Goal: Manage account settings

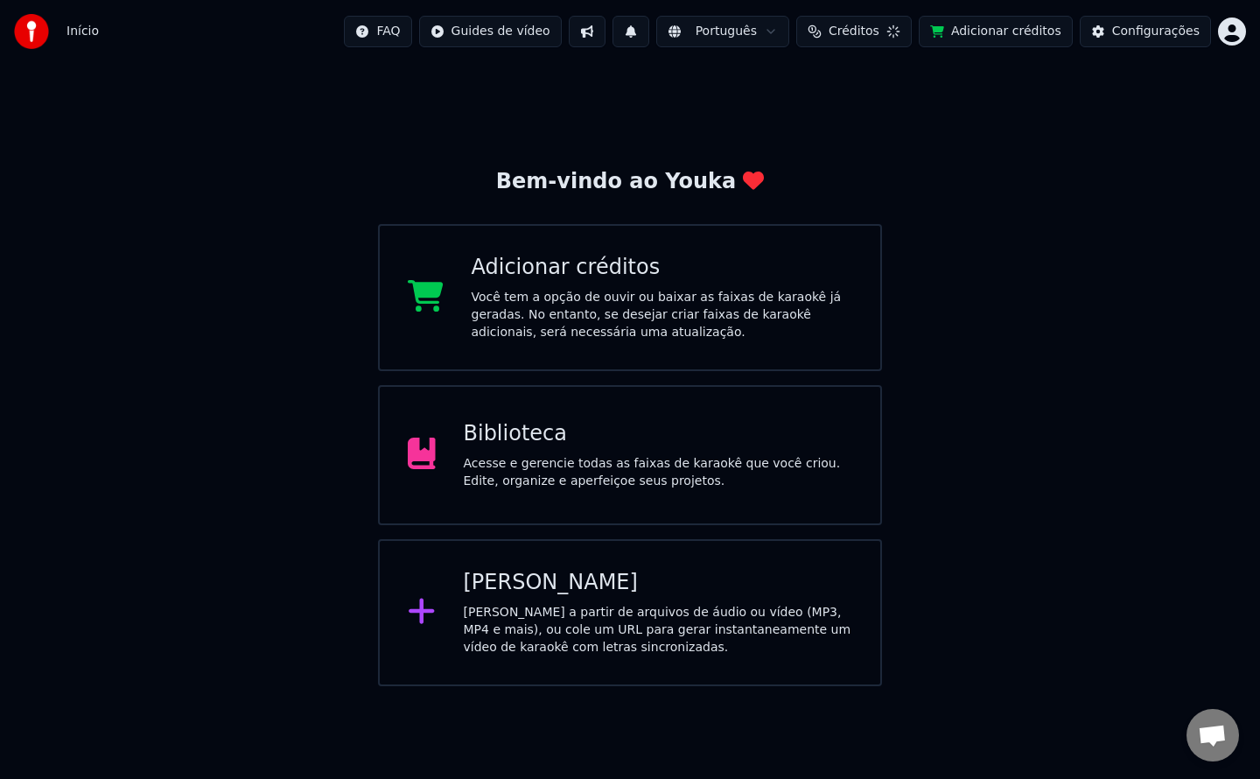
scroll to position [2745, 0]
click at [1150, 25] on div "Configurações" at bounding box center [1156, 32] width 88 height 18
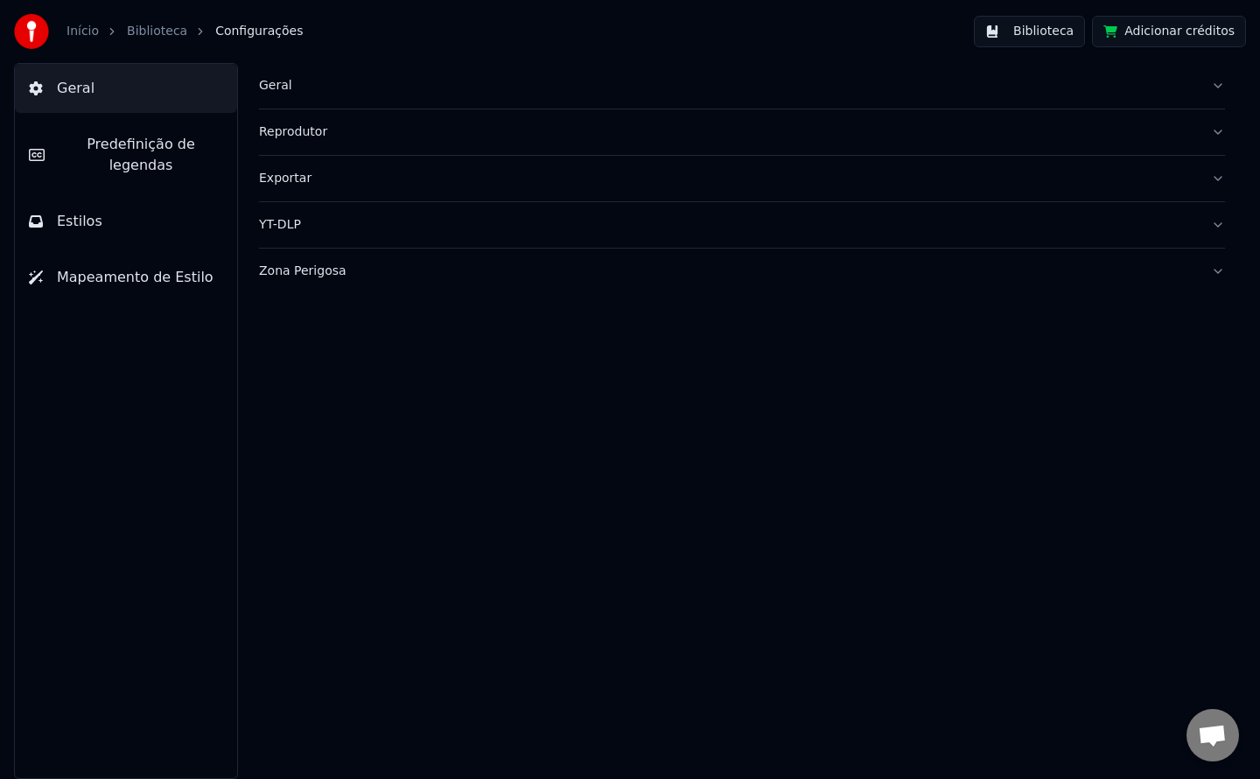
click at [284, 83] on div "Geral" at bounding box center [728, 86] width 938 height 18
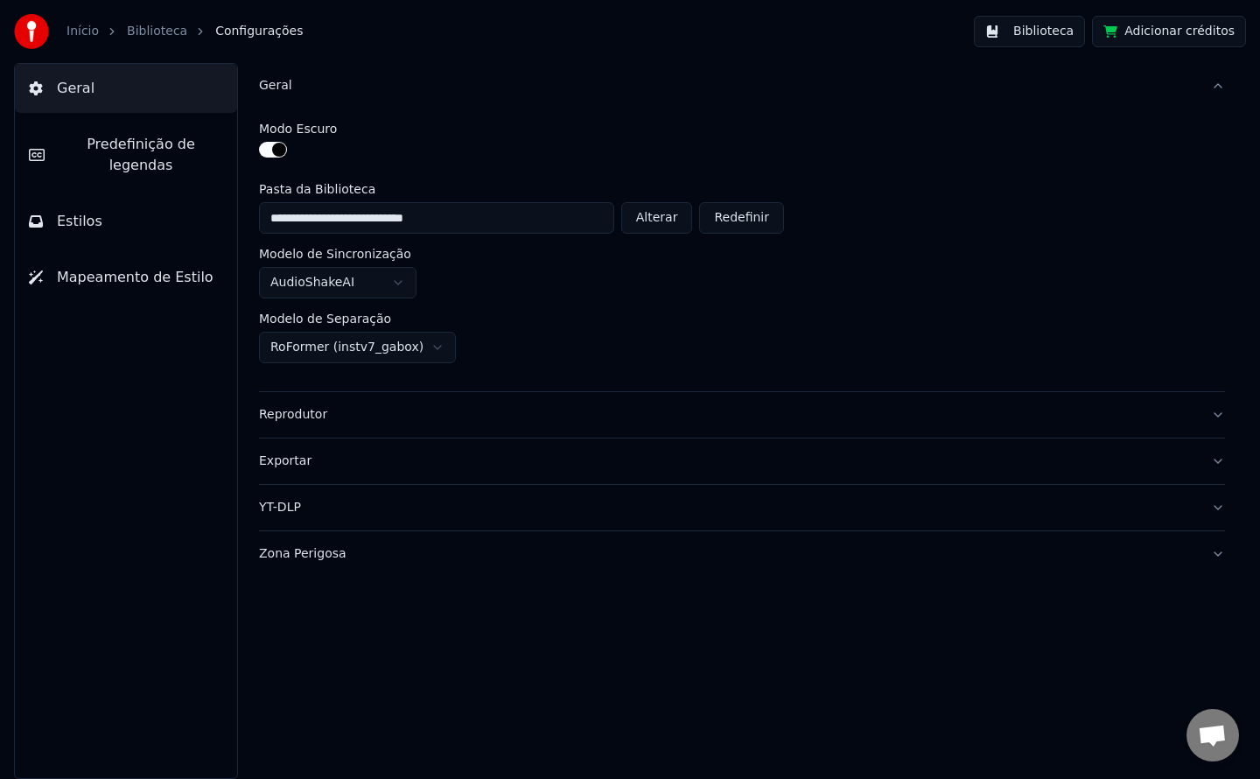
click at [647, 212] on button "Alterar" at bounding box center [657, 218] width 72 height 32
type input "**********"
click at [1036, 31] on button "Biblioteca" at bounding box center [1029, 32] width 111 height 32
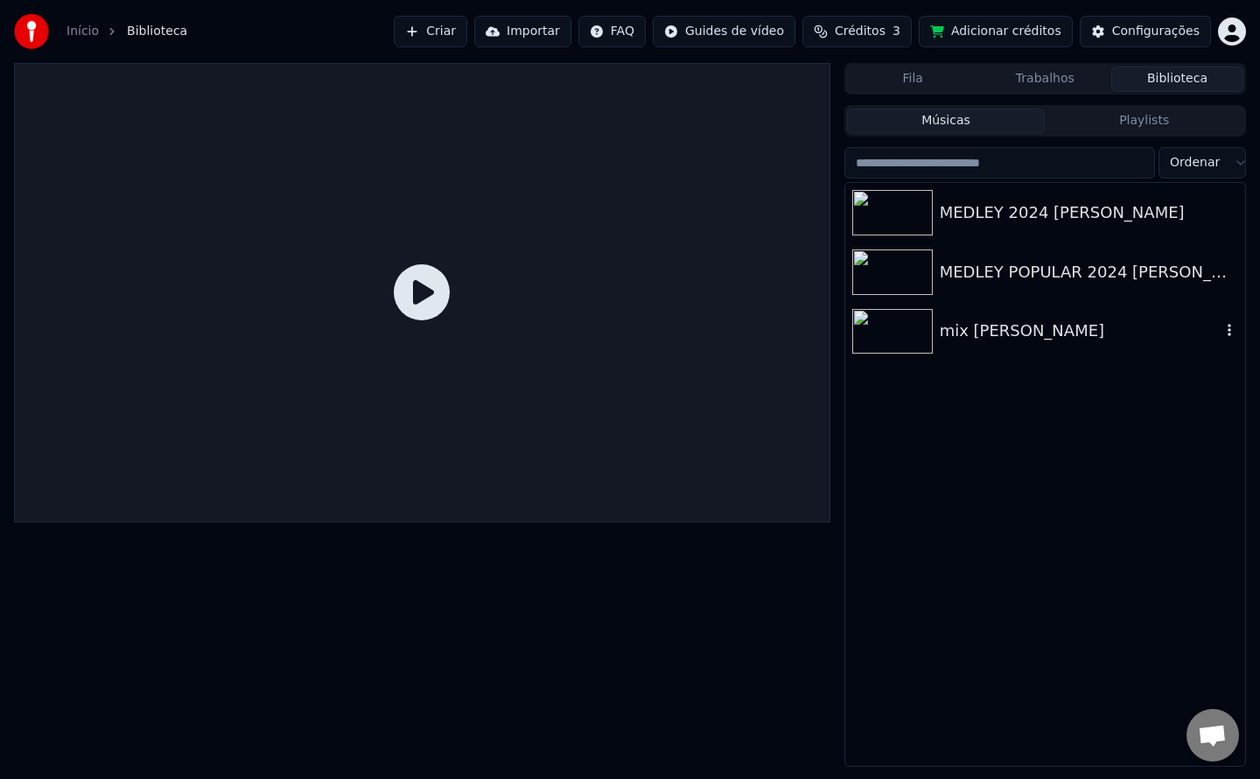
click at [1003, 325] on div "mix [PERSON_NAME]" at bounding box center [1080, 331] width 281 height 25
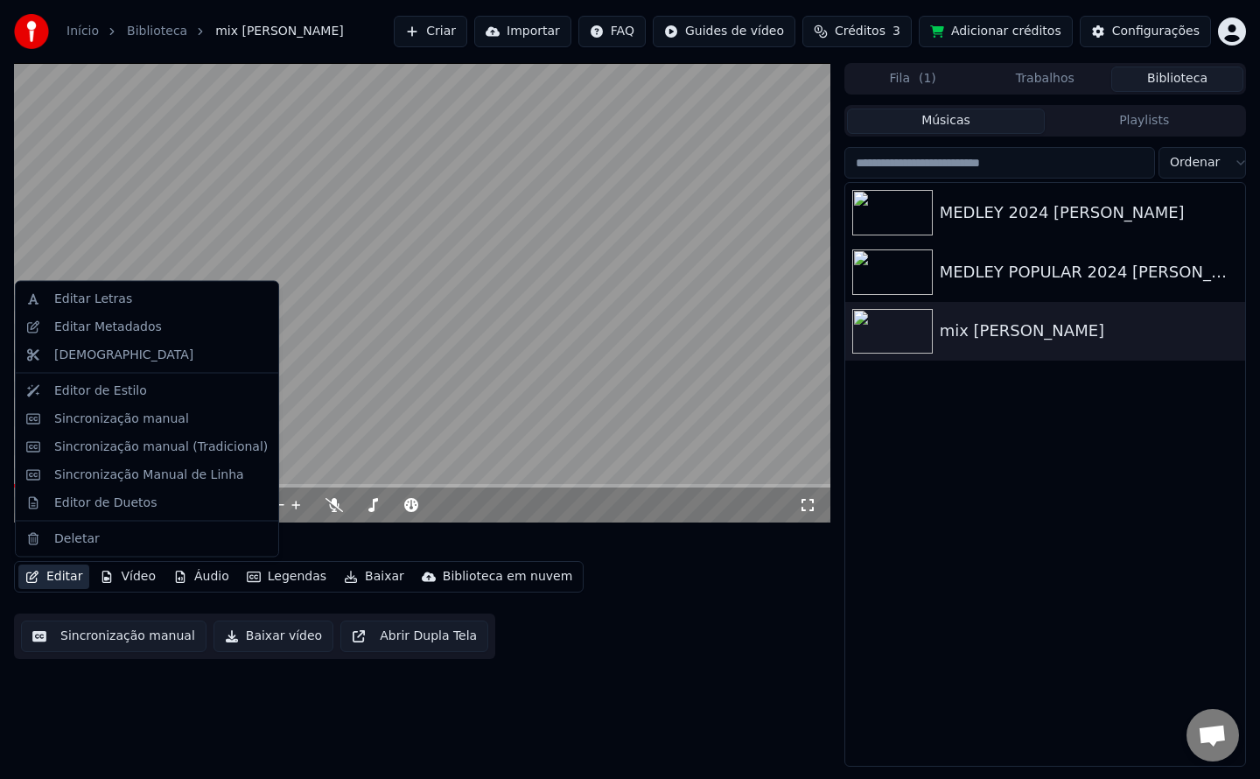
click at [63, 574] on button "Editar" at bounding box center [53, 576] width 71 height 25
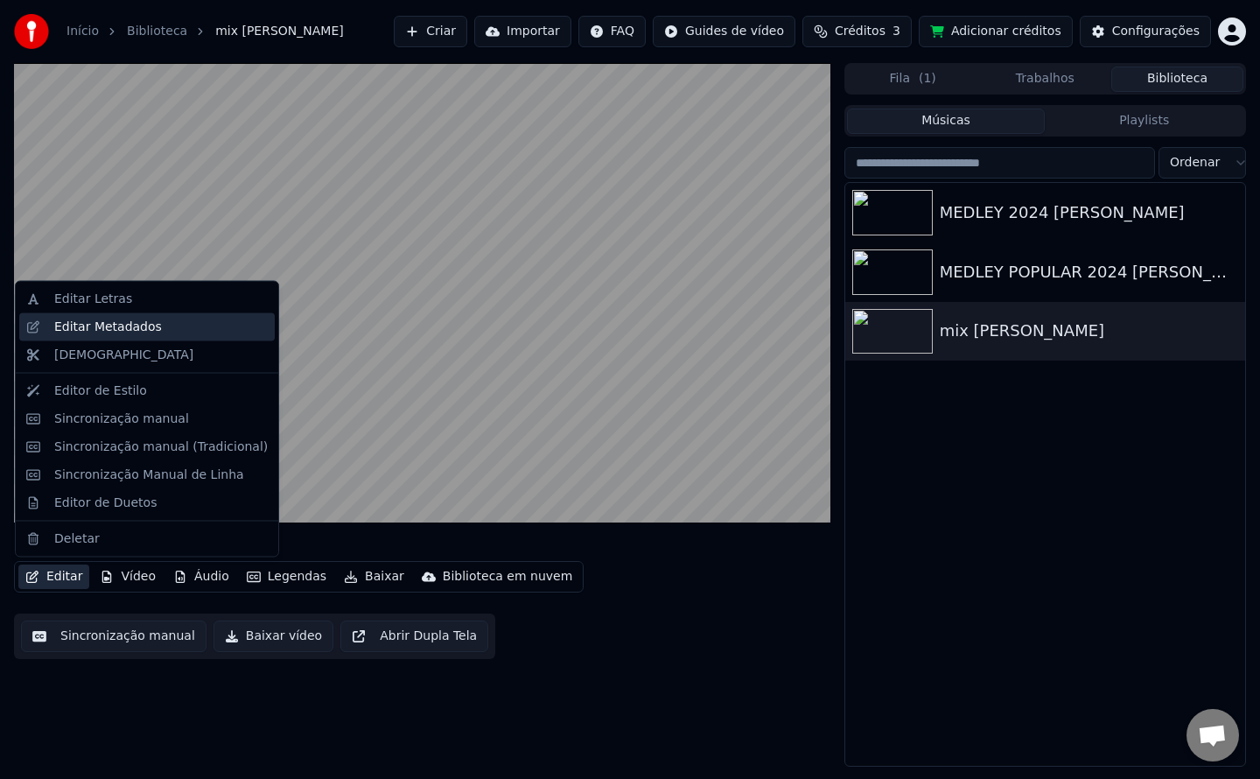
click at [162, 333] on div "Editar Metadados" at bounding box center [161, 327] width 214 height 18
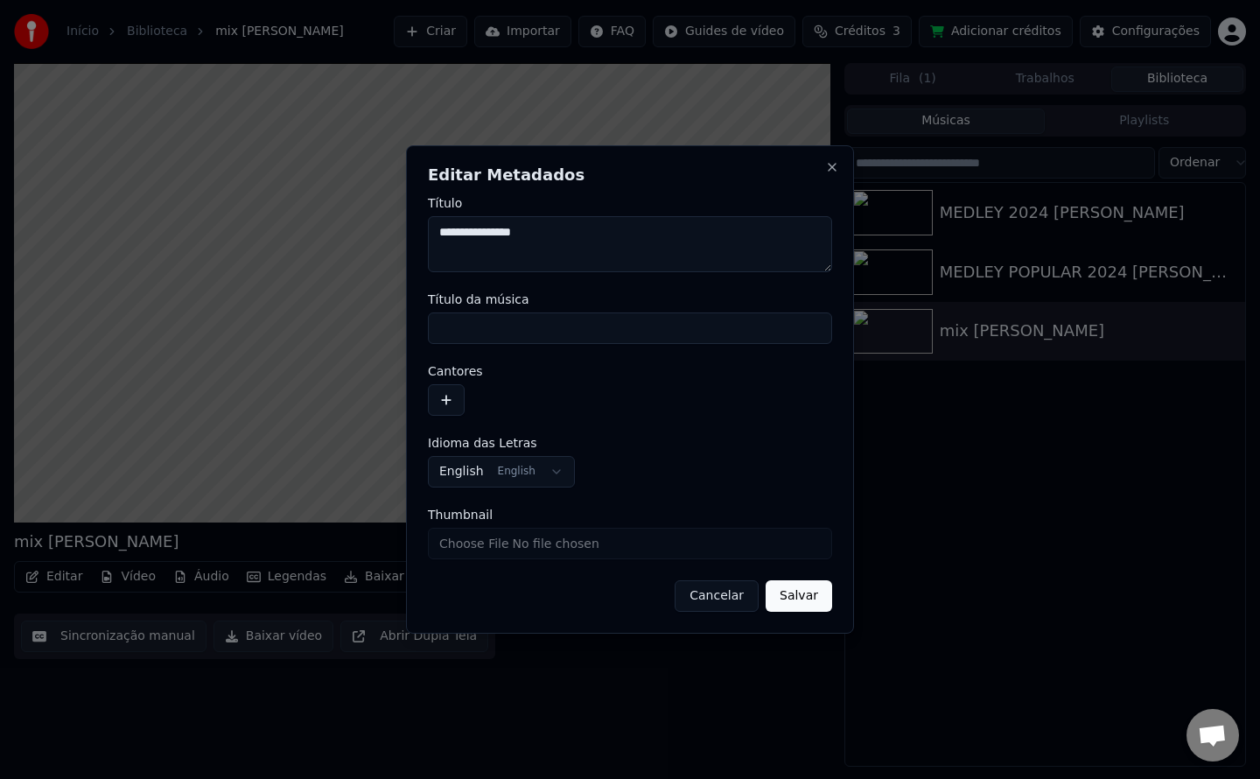
click at [715, 599] on button "Cancelar" at bounding box center [717, 596] width 84 height 32
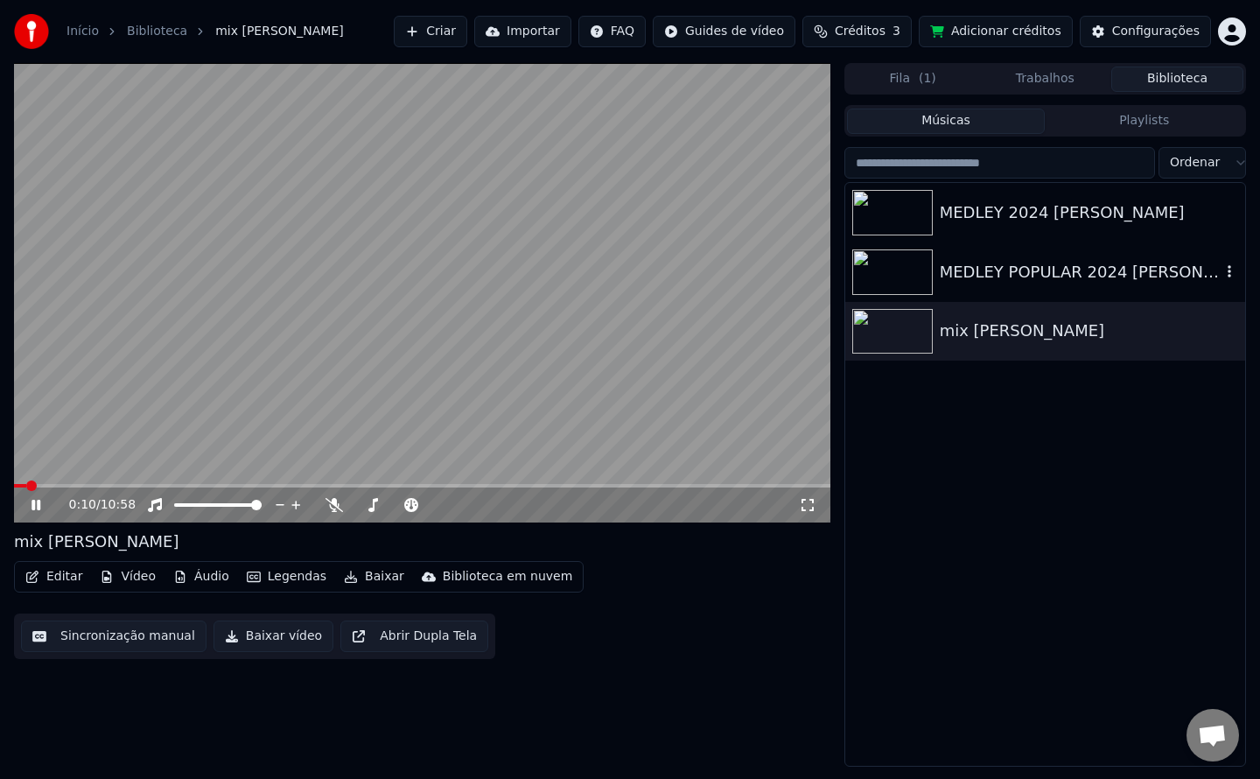
click at [886, 281] on img at bounding box center [892, 272] width 81 height 46
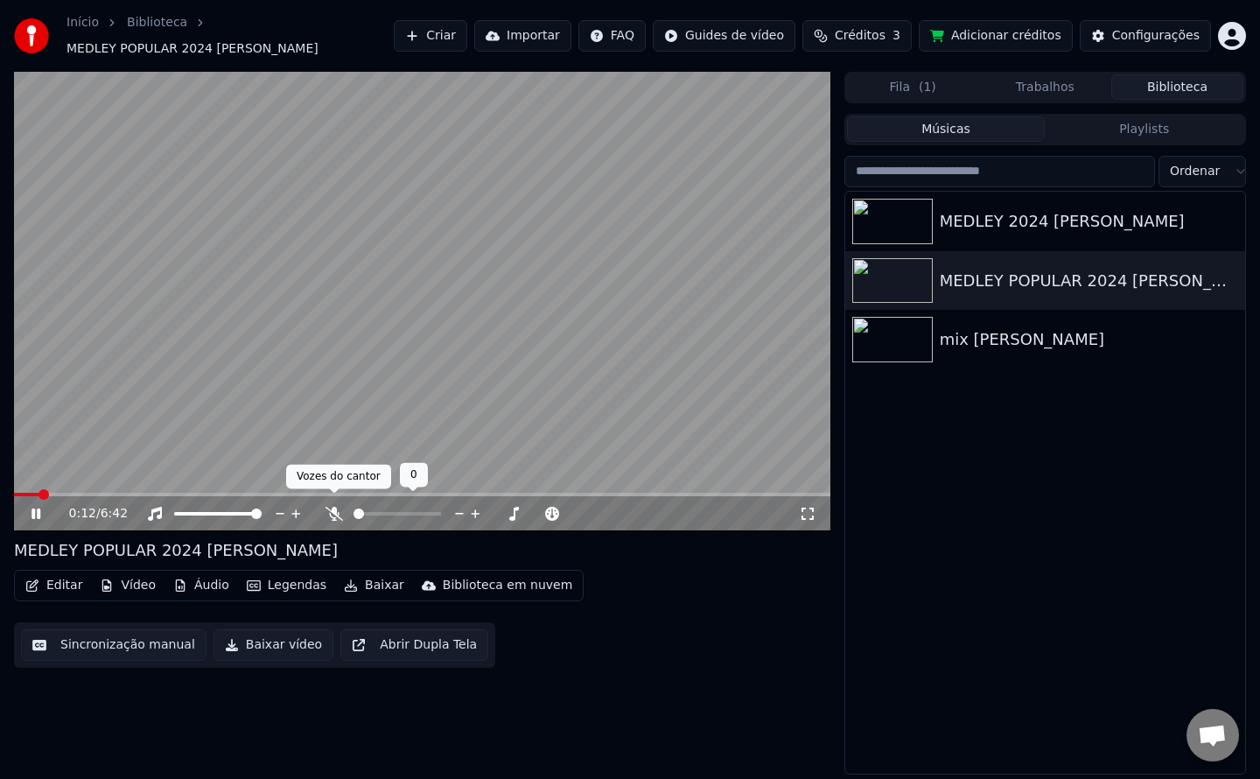
click at [335, 507] on icon at bounding box center [335, 514] width 18 height 14
click at [879, 221] on img at bounding box center [892, 222] width 81 height 46
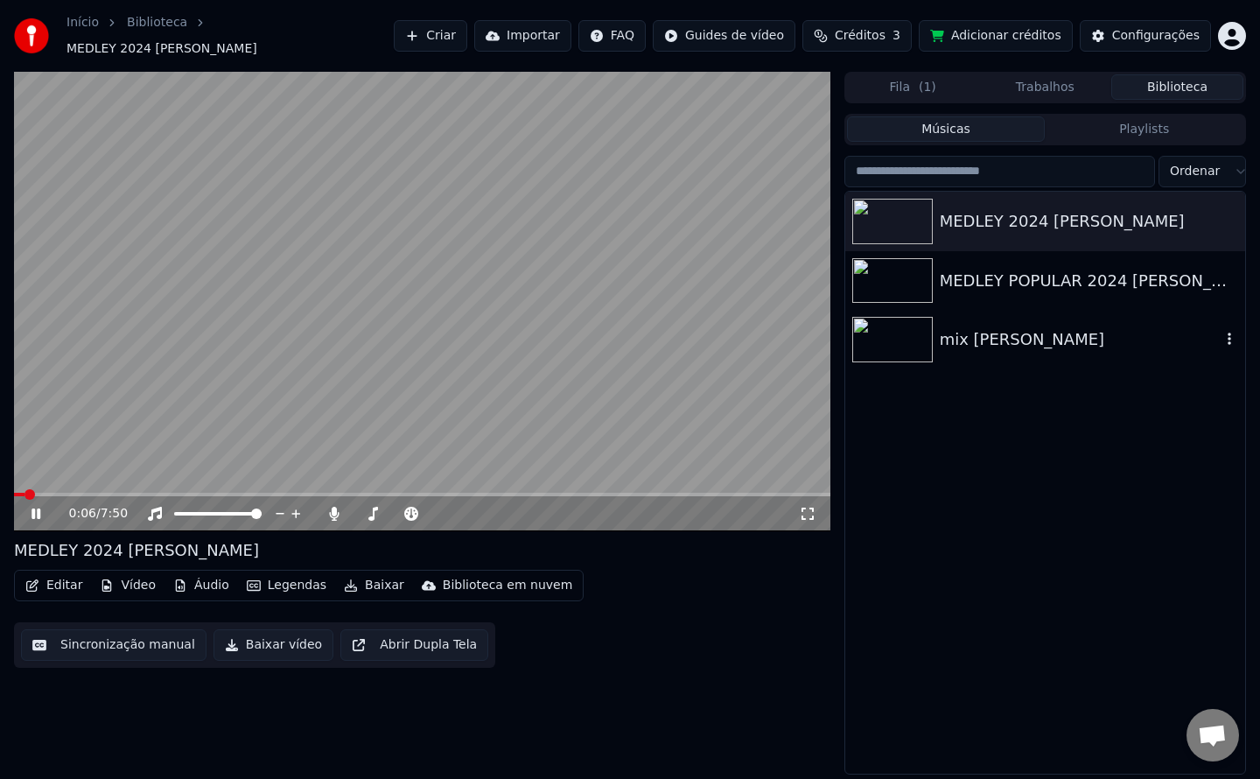
click at [894, 338] on img at bounding box center [892, 340] width 81 height 46
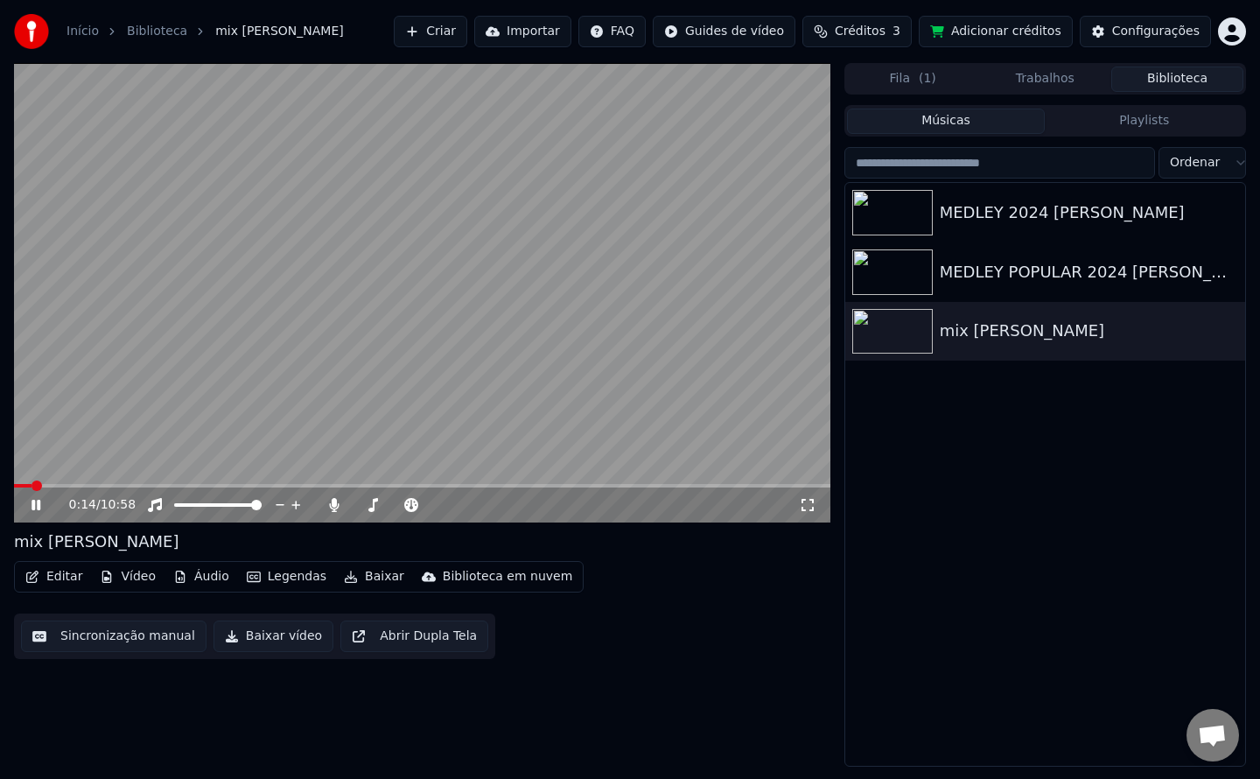
click at [1131, 35] on div "Configurações" at bounding box center [1156, 32] width 88 height 18
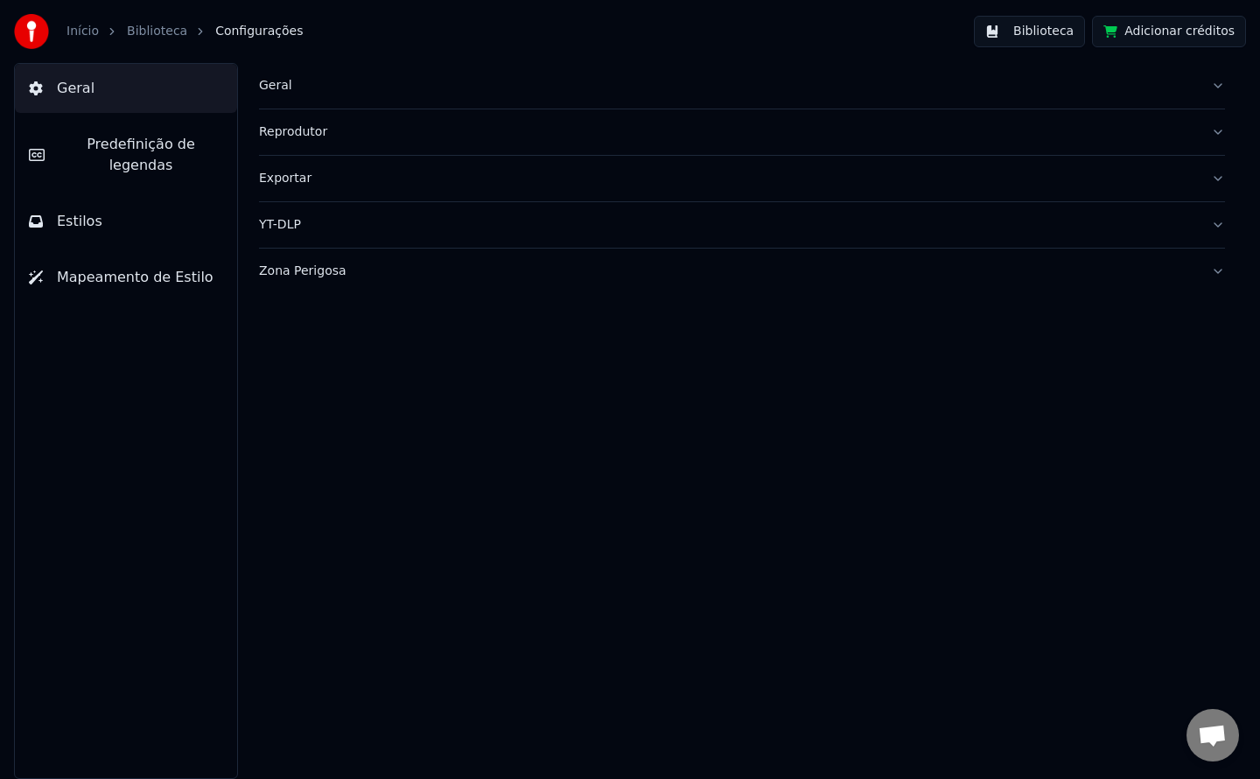
click at [1050, 32] on button "Biblioteca" at bounding box center [1029, 32] width 111 height 32
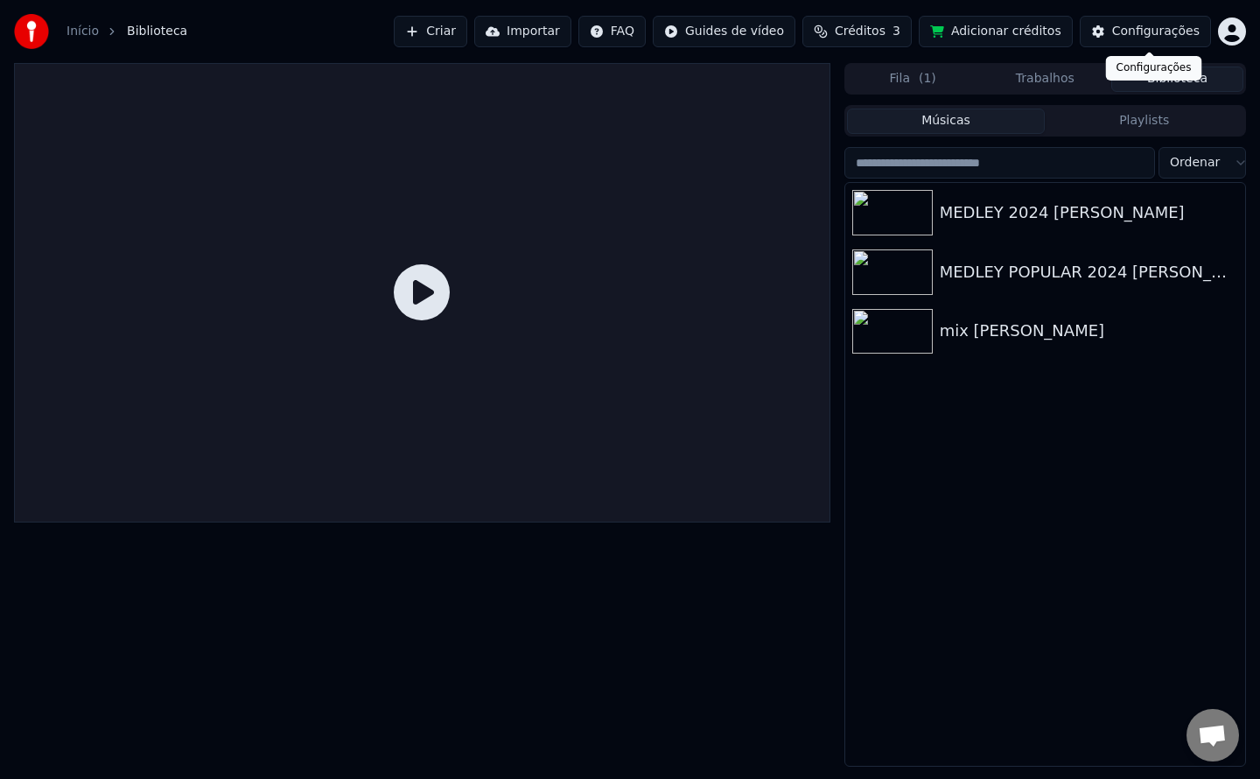
click at [1123, 32] on div "Configurações" at bounding box center [1156, 32] width 88 height 18
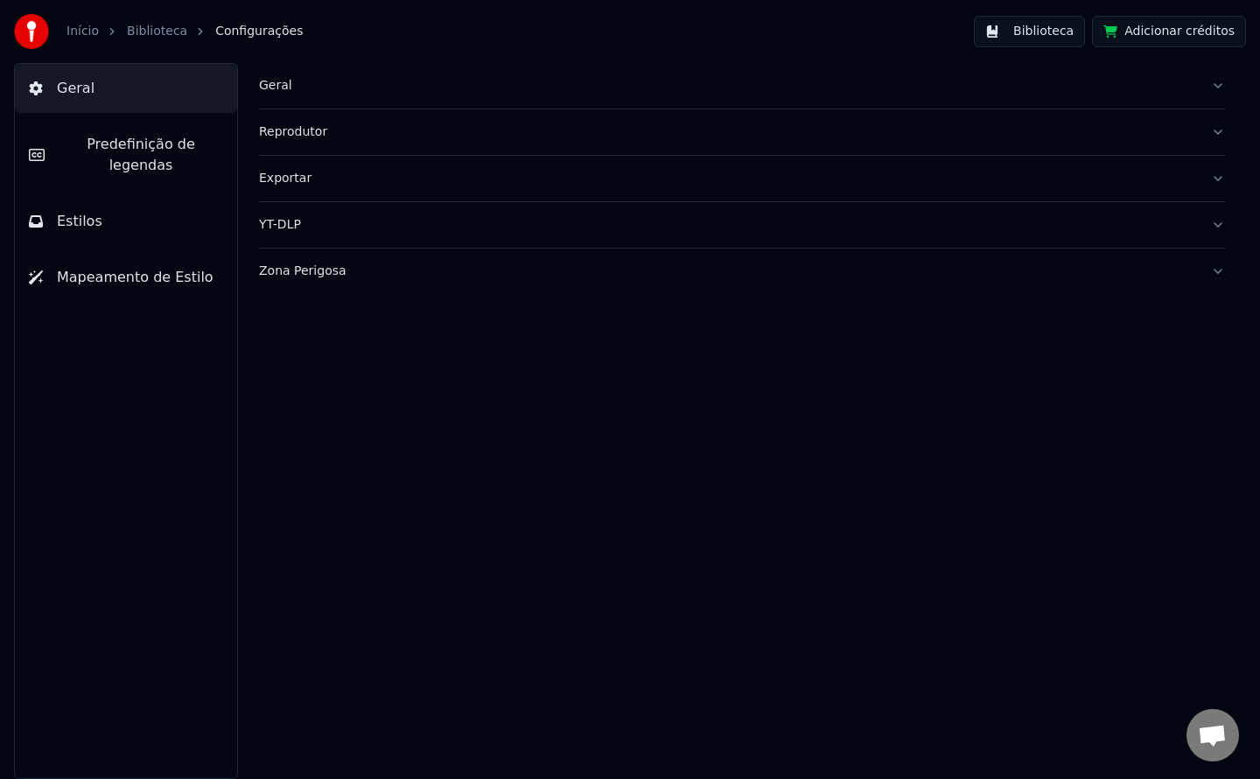
click at [90, 101] on button "Geral" at bounding box center [126, 88] width 222 height 49
click at [62, 84] on span "Geral" at bounding box center [76, 88] width 38 height 21
click at [284, 94] on div "Geral" at bounding box center [728, 86] width 938 height 18
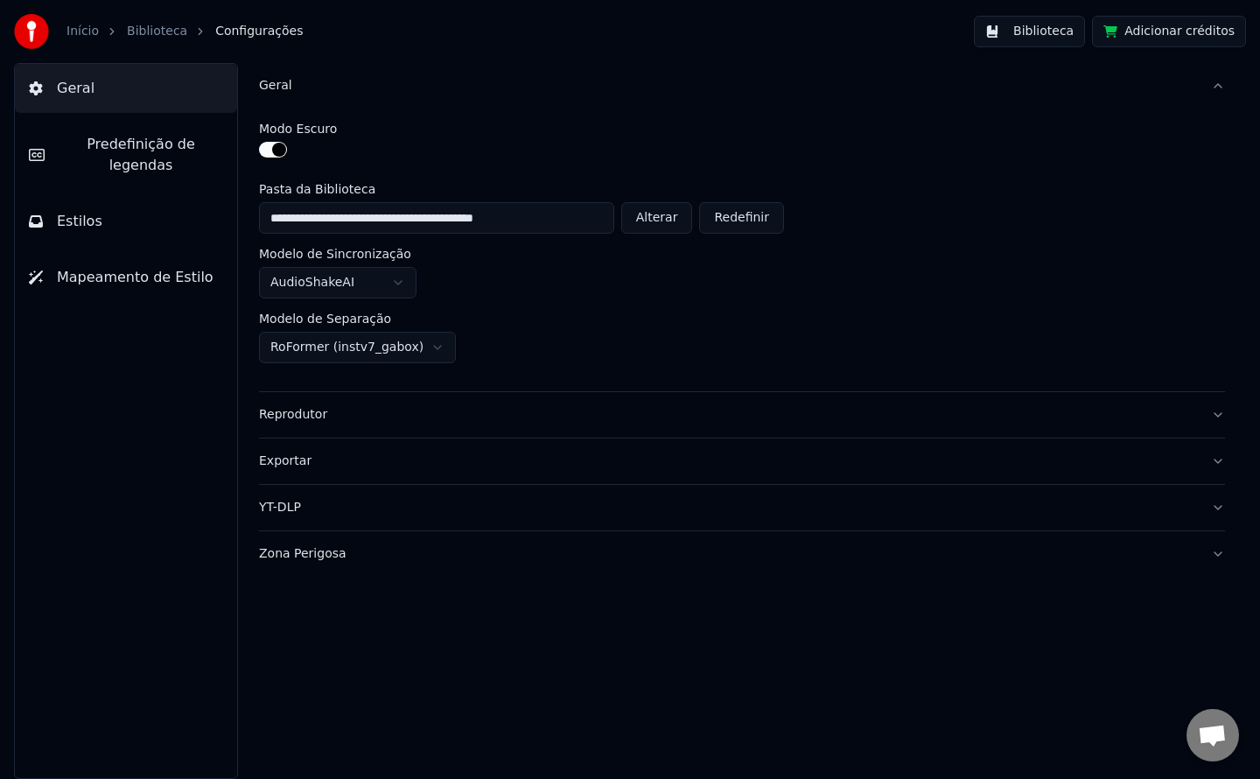
click at [659, 212] on button "Alterar" at bounding box center [657, 218] width 72 height 32
type input "**********"
click at [1058, 40] on button "Biblioteca" at bounding box center [1029, 32] width 111 height 32
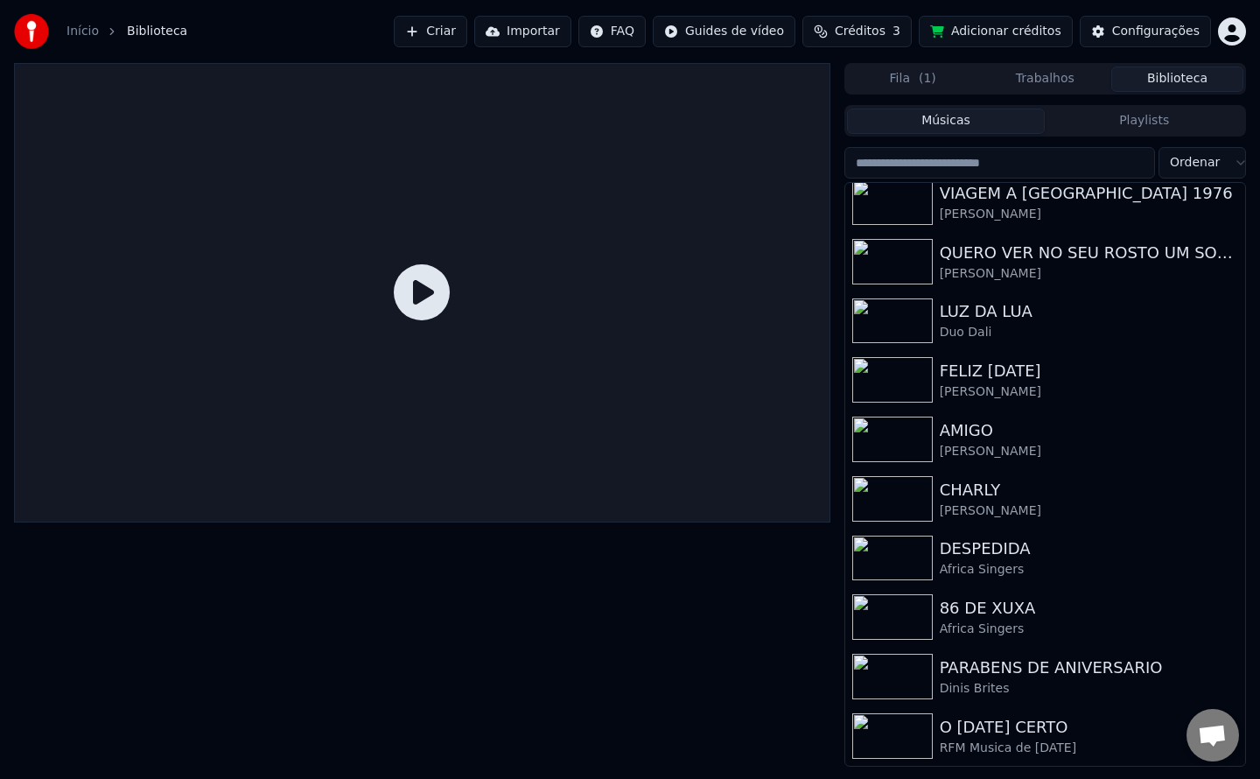
scroll to position [2763, 0]
